Goal: Task Accomplishment & Management: Manage account settings

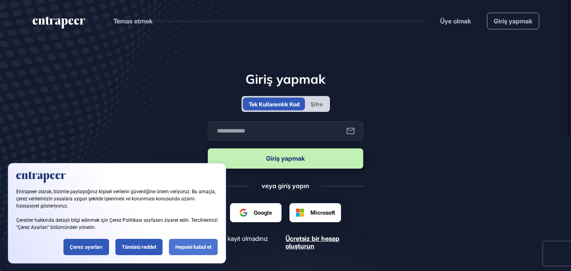
click at [186, 245] on font "Hepsini kabul et" at bounding box center [193, 247] width 36 height 6
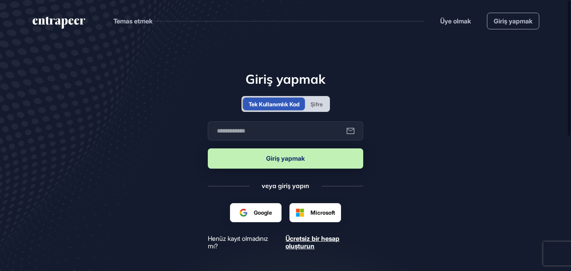
click at [281, 158] on font "Giriş yapmak" at bounding box center [285, 158] width 39 height 8
click at [233, 132] on input "text" at bounding box center [285, 130] width 155 height 19
type input "**********"
click at [253, 129] on input "**********" at bounding box center [285, 130] width 155 height 19
click at [276, 157] on font "Giriş yapmak" at bounding box center [285, 158] width 39 height 8
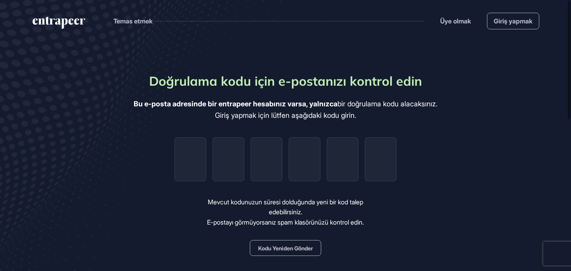
type input "*"
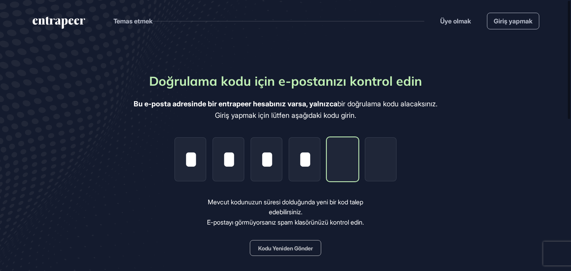
type input "*"
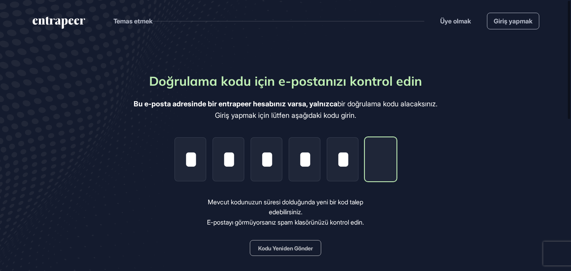
type input "*"
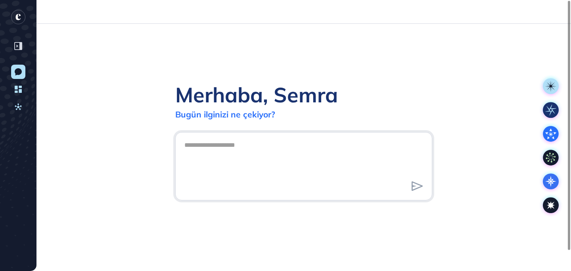
scroll to position [0, 0]
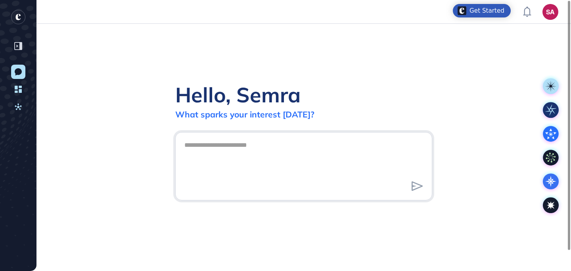
click at [18, 18] on rect "entrapeer-logo" at bounding box center [18, 17] width 14 height 14
click at [17, 21] on rect "entrapeer-logo" at bounding box center [18, 17] width 14 height 14
click at [17, 86] on icon at bounding box center [18, 89] width 7 height 7
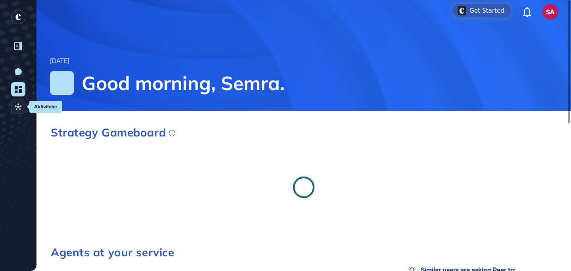
click at [17, 105] on icon at bounding box center [18, 106] width 7 height 7
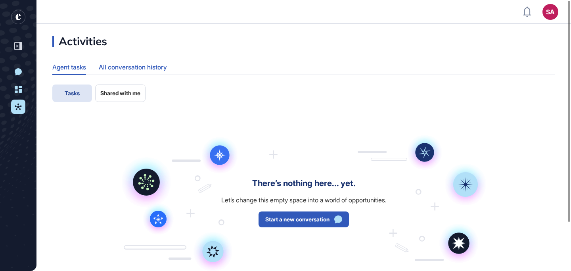
click at [119, 67] on div "All conversation history" at bounding box center [133, 66] width 68 height 15
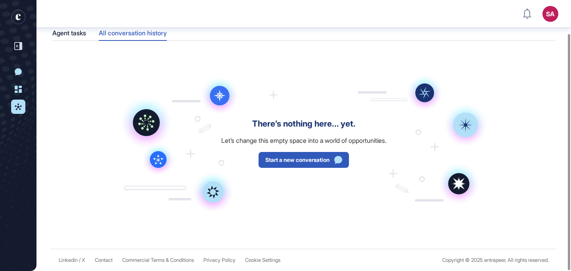
scroll to position [36, 0]
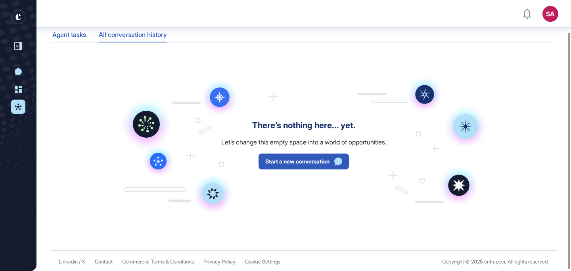
click at [75, 33] on div "Agent tasks" at bounding box center [69, 34] width 34 height 15
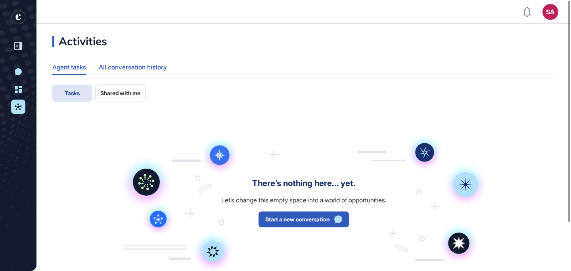
click at [142, 63] on div "All conversation history" at bounding box center [133, 66] width 68 height 15
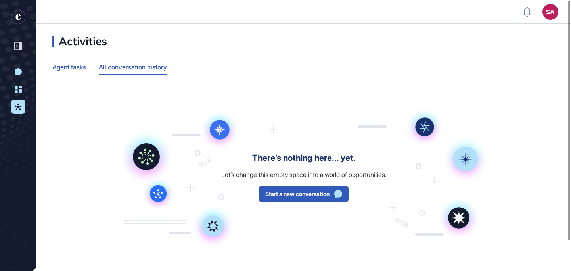
click at [74, 68] on div "Agent tasks" at bounding box center [69, 66] width 34 height 15
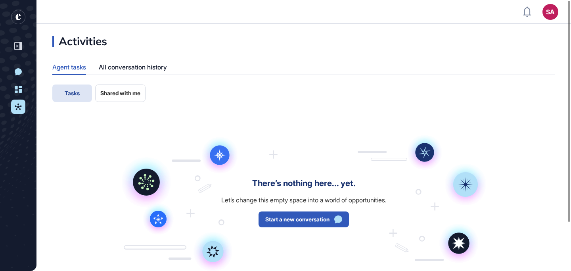
click at [123, 94] on span "Shared with me" at bounding box center [120, 93] width 40 height 6
